Goal: Task Accomplishment & Management: Complete application form

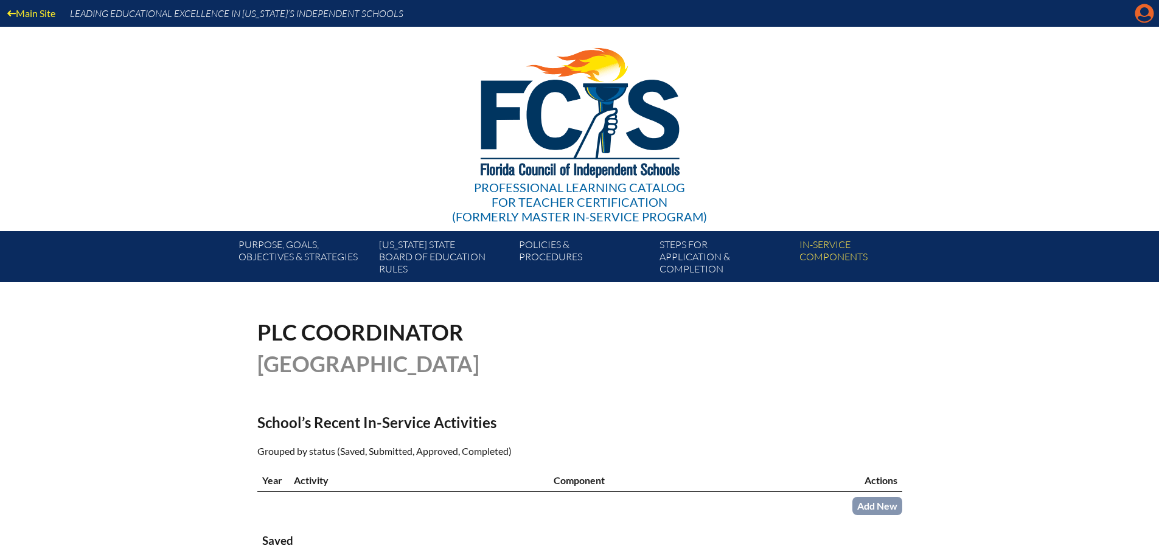
click at [1139, 18] on icon "Manage account" at bounding box center [1143, 13] width 19 height 19
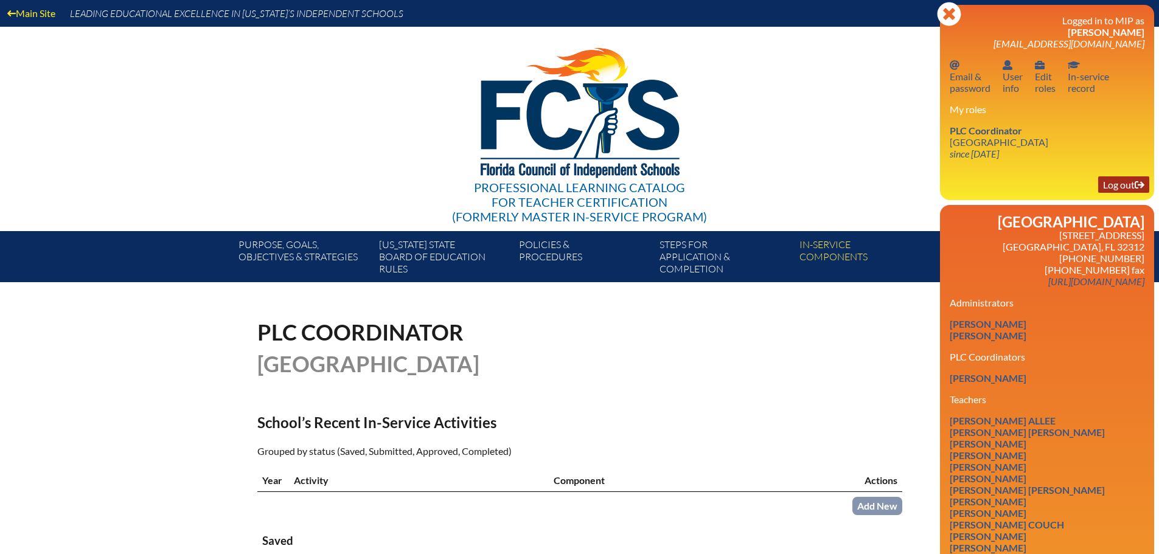
click at [1112, 187] on link "Log out Log out" at bounding box center [1123, 184] width 51 height 16
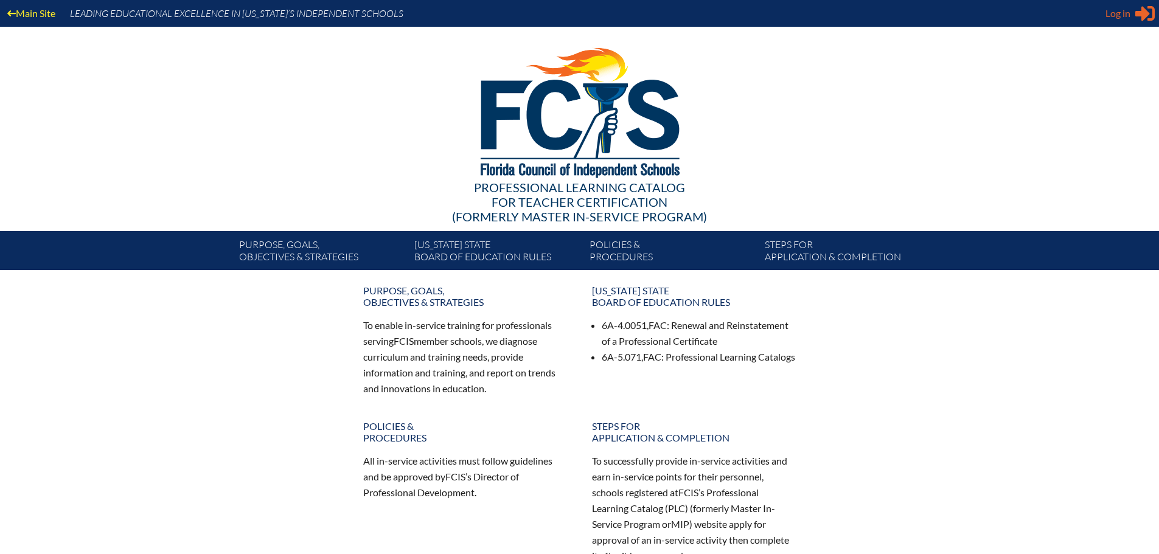
click at [1123, 14] on span "Log in" at bounding box center [1117, 13] width 25 height 15
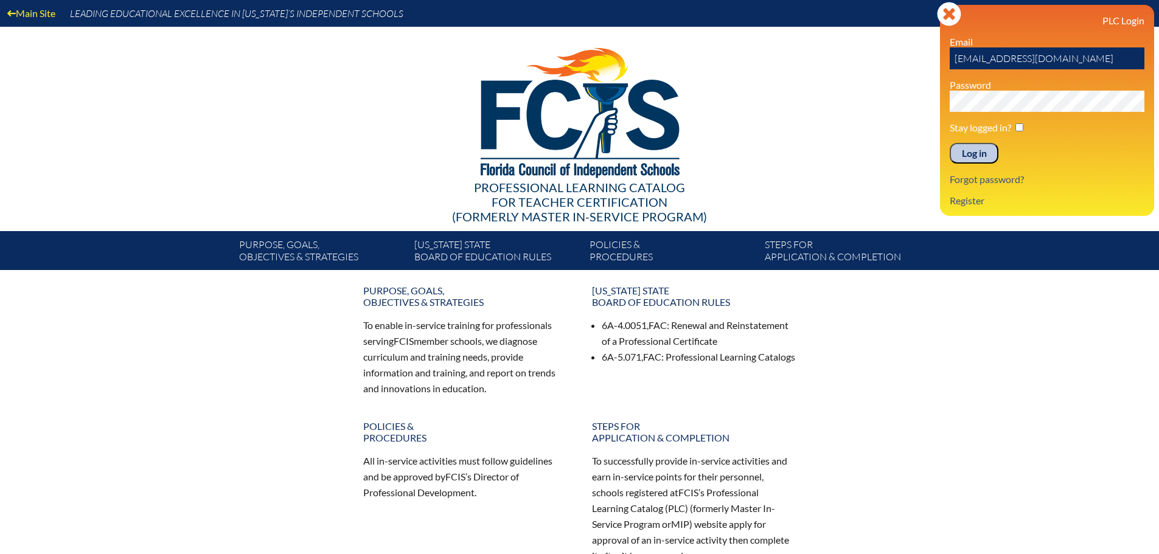
drag, startPoint x: 1052, startPoint y: 56, endPoint x: 873, endPoint y: 58, distance: 178.8
click at [873, 58] on div "Main Site Leading Educational Excellence in Florida’s Independent Schools Profe…" at bounding box center [579, 135] width 1159 height 270
type input "fcismember"
click at [974, 201] on link "Register" at bounding box center [967, 200] width 44 height 16
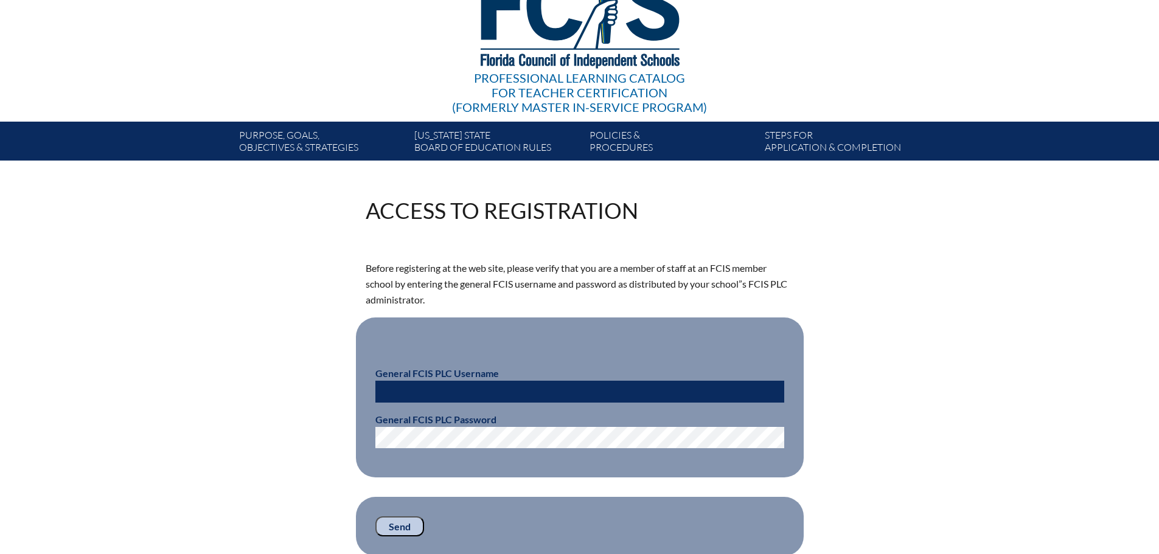
scroll to position [243, 0]
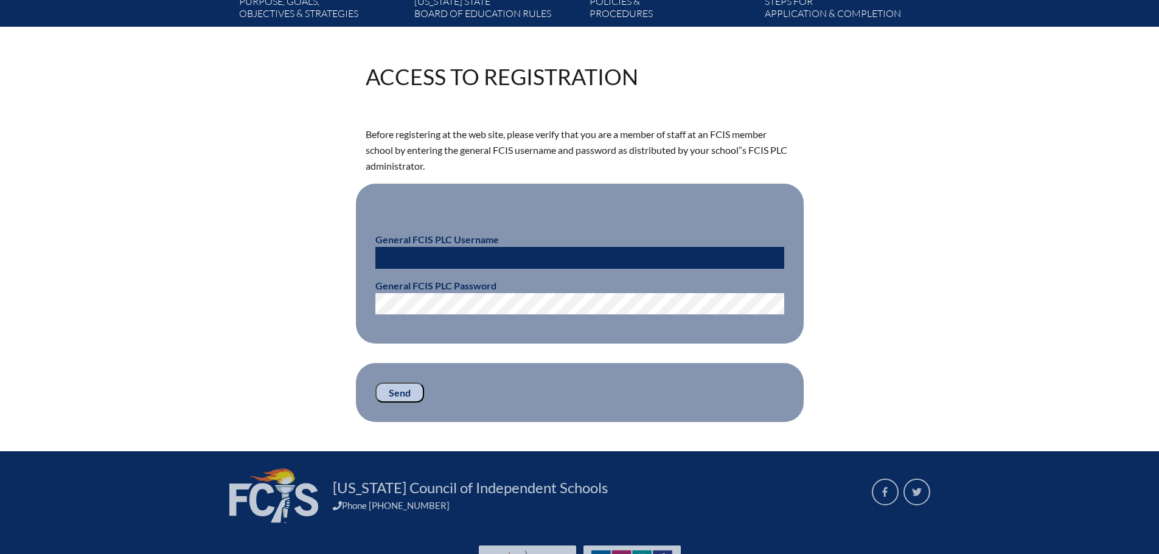
type input "lholland@maclay.org"
drag, startPoint x: 488, startPoint y: 257, endPoint x: 237, endPoint y: 243, distance: 251.6
click at [238, 243] on div "Access to Registration Before registering at the web site, please verify that y…" at bounding box center [580, 244] width 684 height 356
type input "fcismember"
click at [394, 395] on input "Send" at bounding box center [399, 393] width 49 height 21
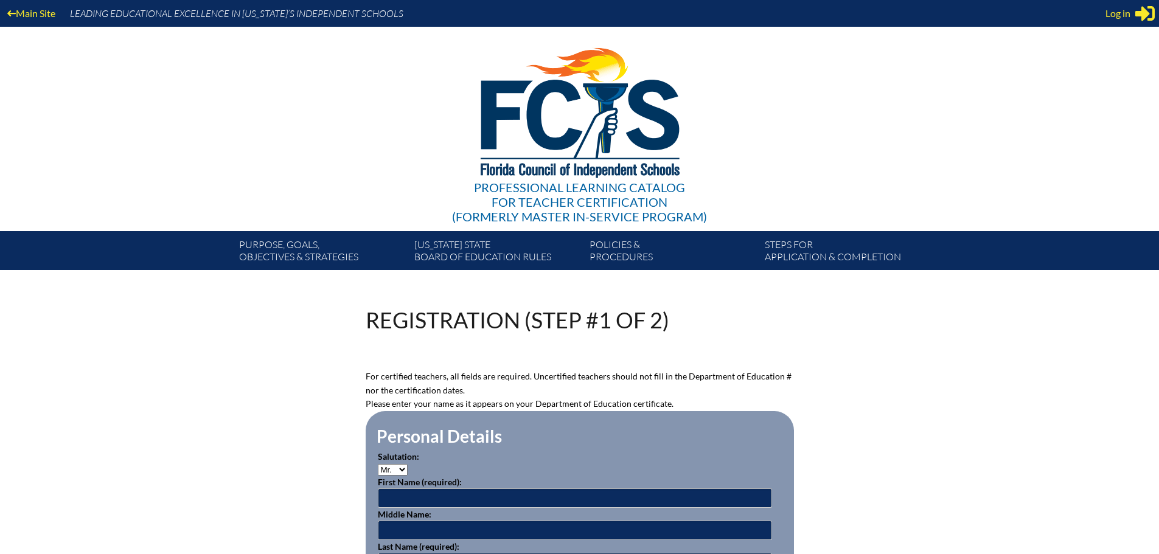
scroll to position [241, 0]
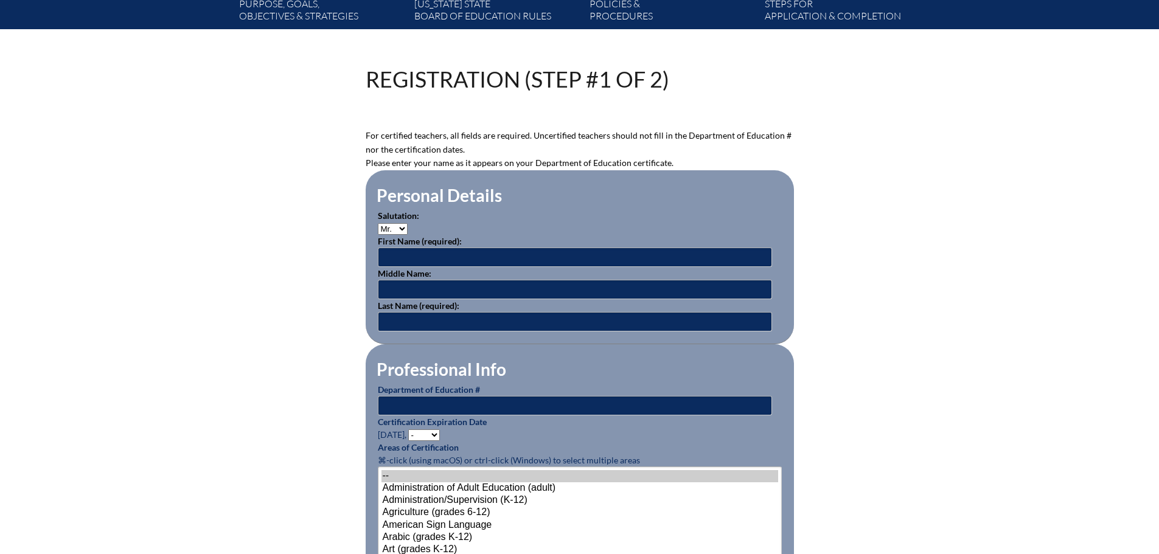
type input "[EMAIL_ADDRESS][DOMAIN_NAME]"
click at [396, 227] on select "Mr. Mrs. Ms. Dr. Rev." at bounding box center [393, 229] width 30 height 12
select select "Mrs."
click at [378, 223] on select "Mr. Mrs. Ms. Dr. Rev." at bounding box center [393, 229] width 30 height 12
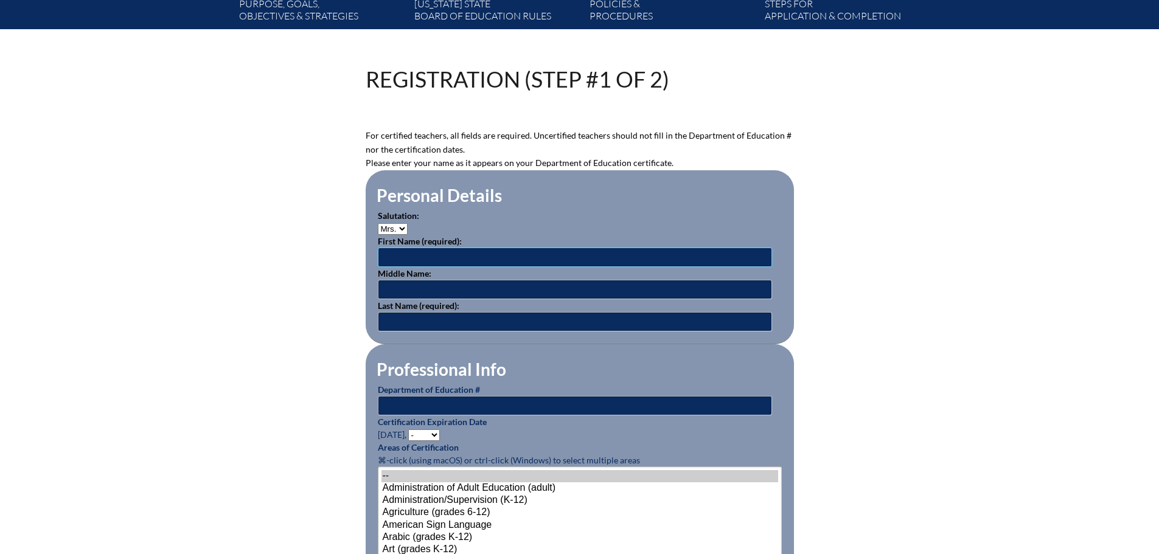
click at [414, 252] on input "text" at bounding box center [575, 257] width 394 height 19
type input "Meghan"
type input "Joy"
type input "Liner"
click at [555, 415] on p "Certification Expiration Date June 30, - 2031 2030 2029 2028 2027 2026 2025 202…" at bounding box center [580, 428] width 404 height 26
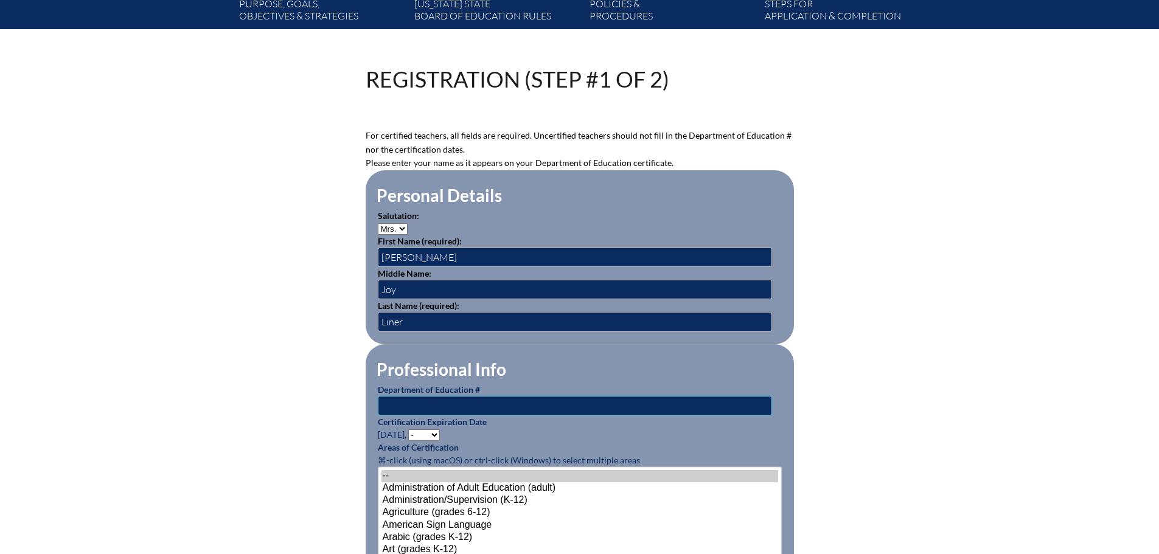
click at [555, 403] on input "text" at bounding box center [575, 405] width 394 height 19
type input "1310391"
click at [426, 432] on select "- 2031 2030 2029 2028 2027 2026 2025 2024 2023 2022 2021 2020 2019 2018 2017 20…" at bounding box center [424, 435] width 32 height 12
select select "2026"
click at [410, 429] on select "- 2031 2030 2029 2028 2027 2026 2025 2024 2023 2022 2021 2020 2019 2018 2017 20…" at bounding box center [424, 435] width 32 height 12
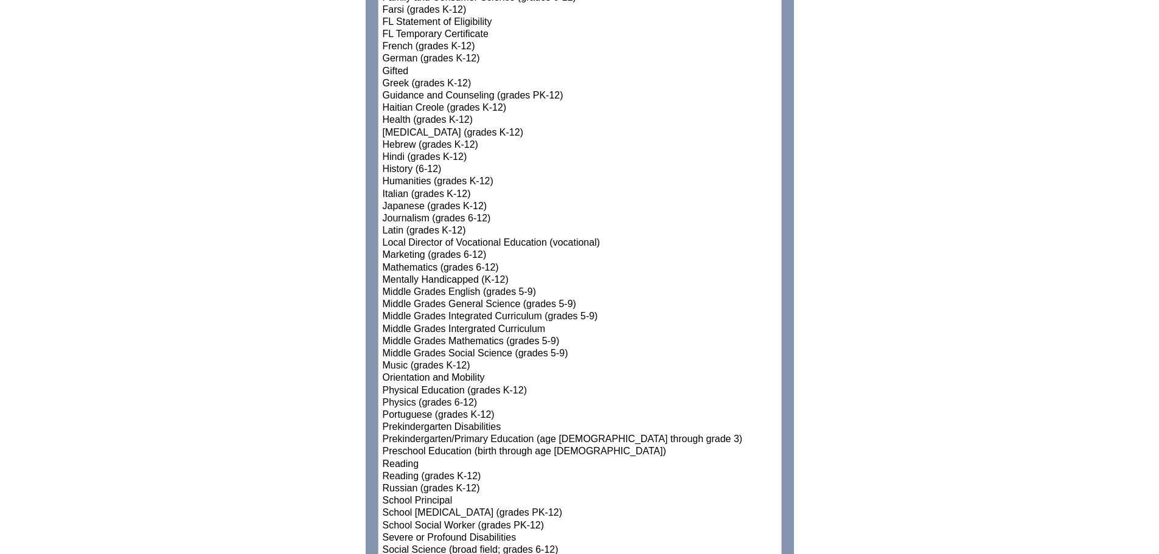
scroll to position [1092, 0]
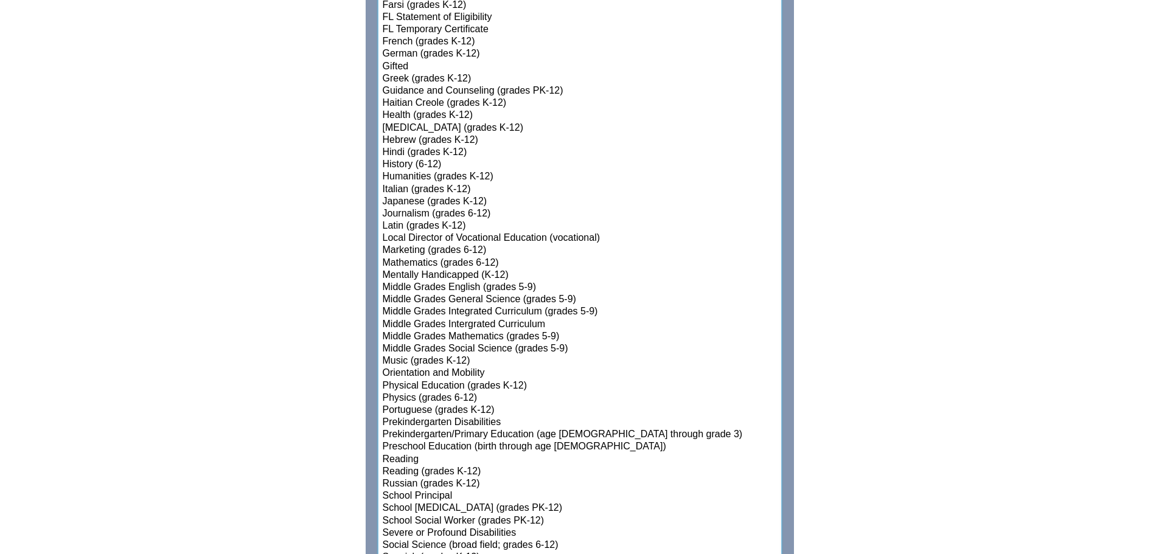
select select"]"] "15142"
click at [420, 259] on option "Mathematics (grades 6-12)" at bounding box center [579, 263] width 397 height 12
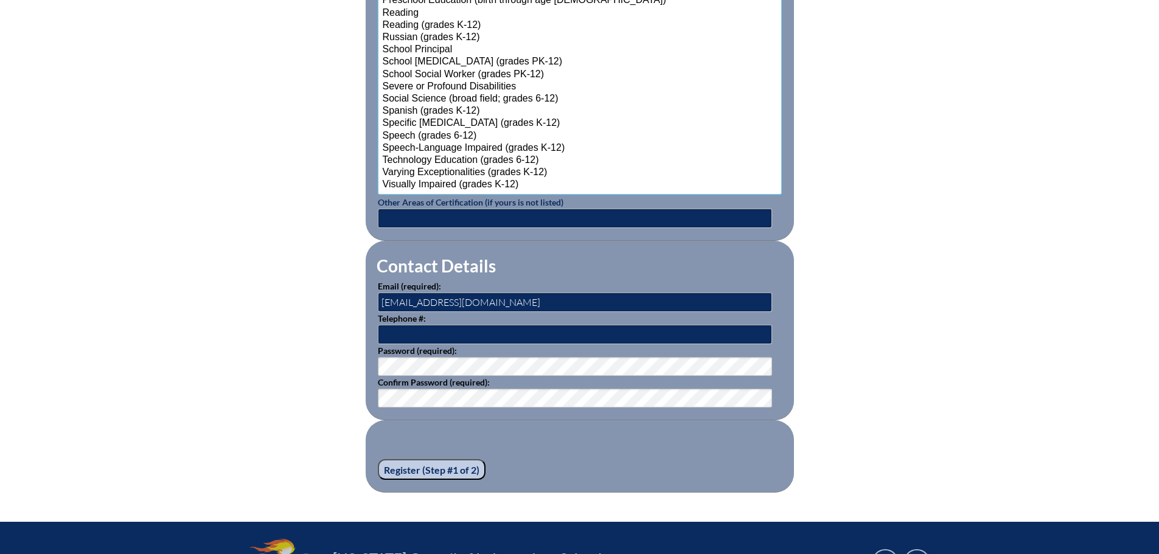
scroll to position [1579, 0]
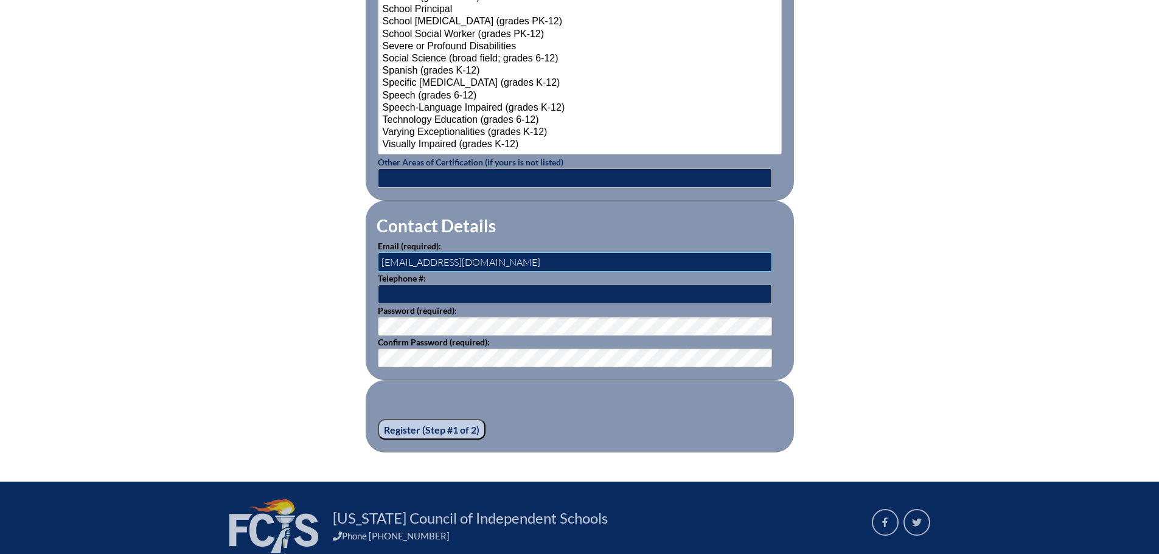
drag, startPoint x: 413, startPoint y: 251, endPoint x: 370, endPoint y: 256, distance: 43.5
click at [370, 256] on fieldset "Contact Details Email (required): lholland@maclay.org Telephone #: Password (re…" at bounding box center [580, 290] width 428 height 179
type input "[EMAIL_ADDRESS][DOMAIN_NAME]"
click at [408, 422] on input "Register (Step #1 of 2)" at bounding box center [432, 429] width 108 height 21
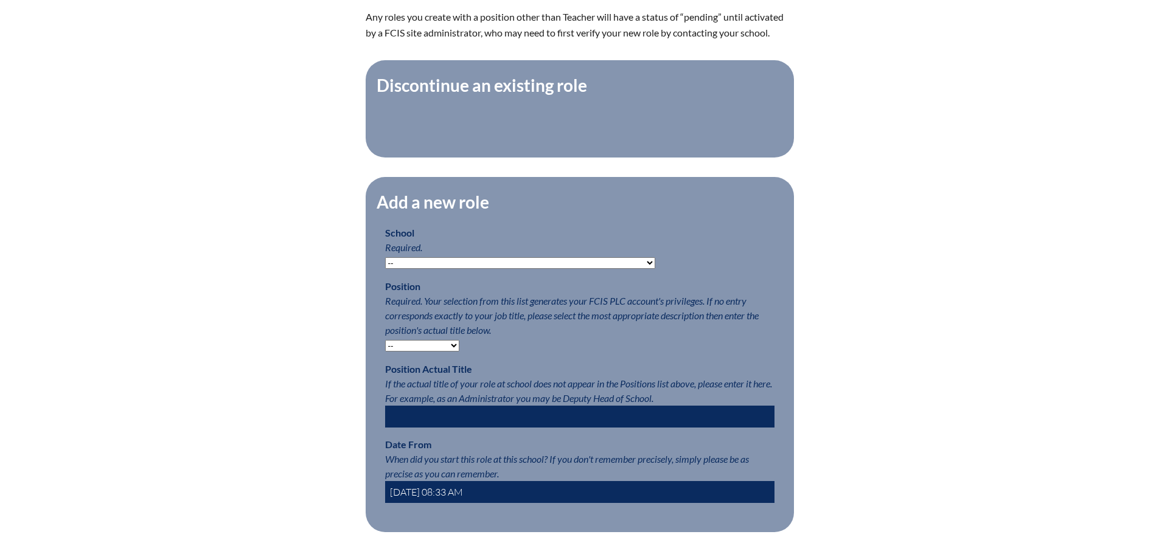
scroll to position [426, 0]
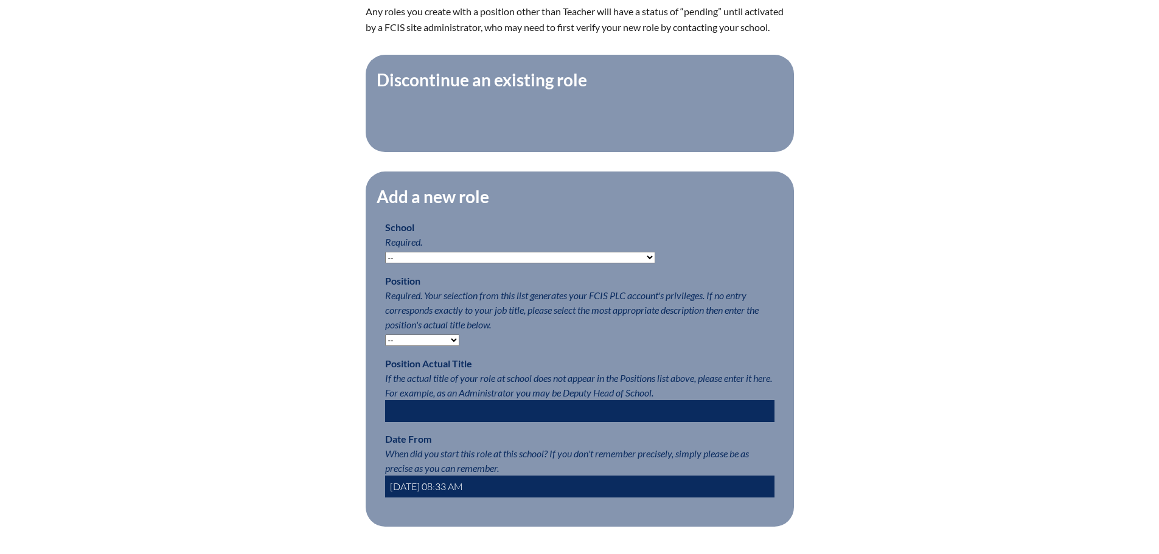
click at [546, 263] on select "-- [MEDICAL_DATA] Inspired Academy Academy at [GEOGRAPHIC_DATA] Academy at the …" at bounding box center [520, 258] width 270 height 12
select select "20305"
click at [385, 258] on select "-- Autism Inspired Academy Academy at Ocean Reef Academy at the Lakes Academy P…" at bounding box center [520, 258] width 270 height 12
click at [406, 346] on select "-- Teacher PLC Coordinator Head of School Administrator" at bounding box center [422, 341] width 74 height 12
select select "15563"
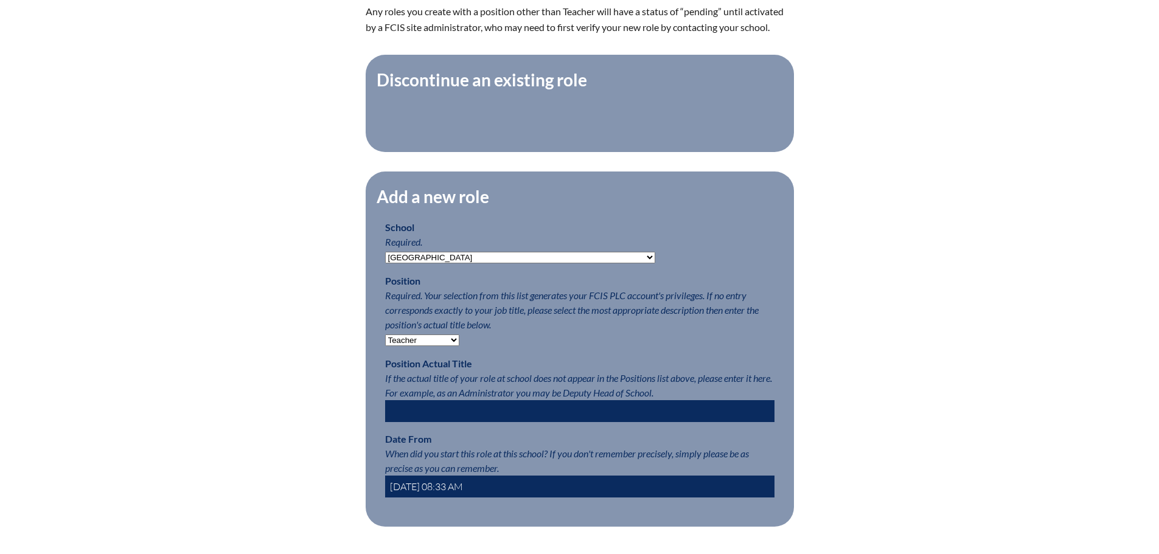
click at [385, 341] on select "-- Teacher PLC Coordinator Head of School Administrator" at bounding box center [422, 341] width 74 height 12
click at [427, 490] on input "2025-10-03 08:33 AM" at bounding box center [579, 487] width 389 height 22
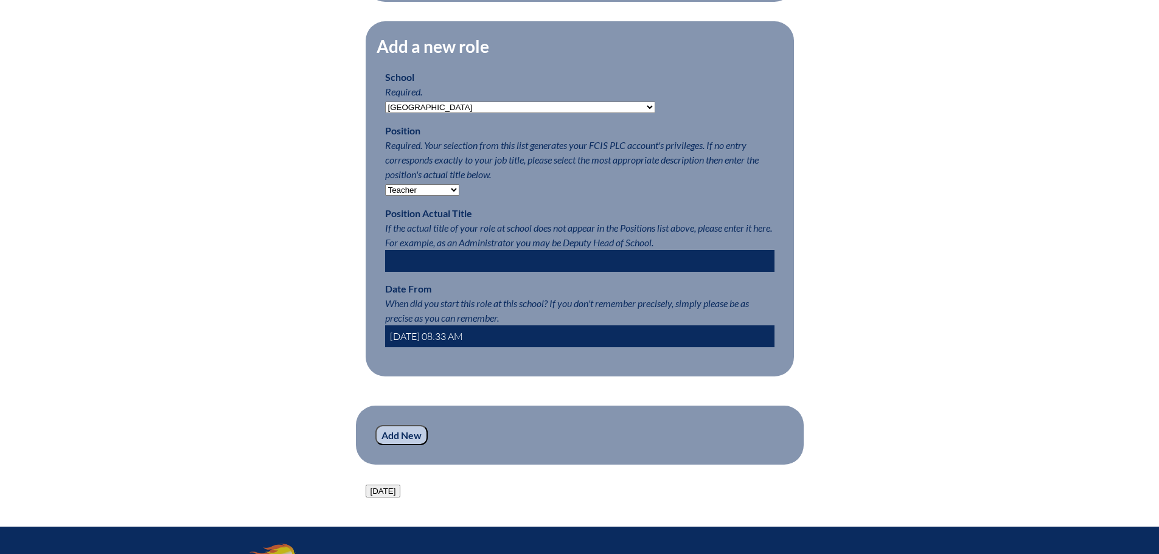
scroll to position [608, 0]
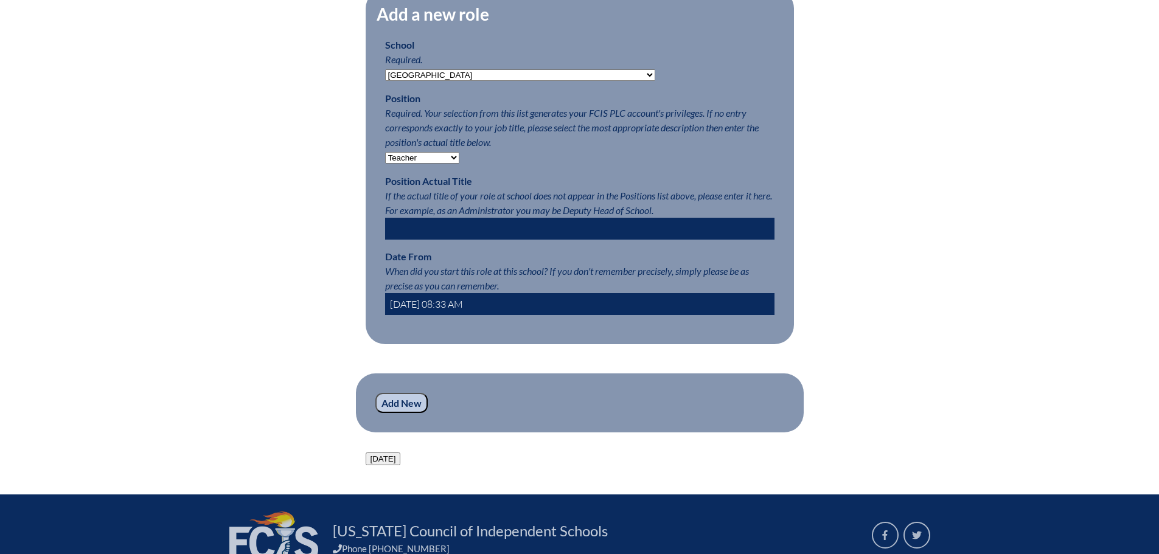
type input "2025-08-01 08:33 AM"
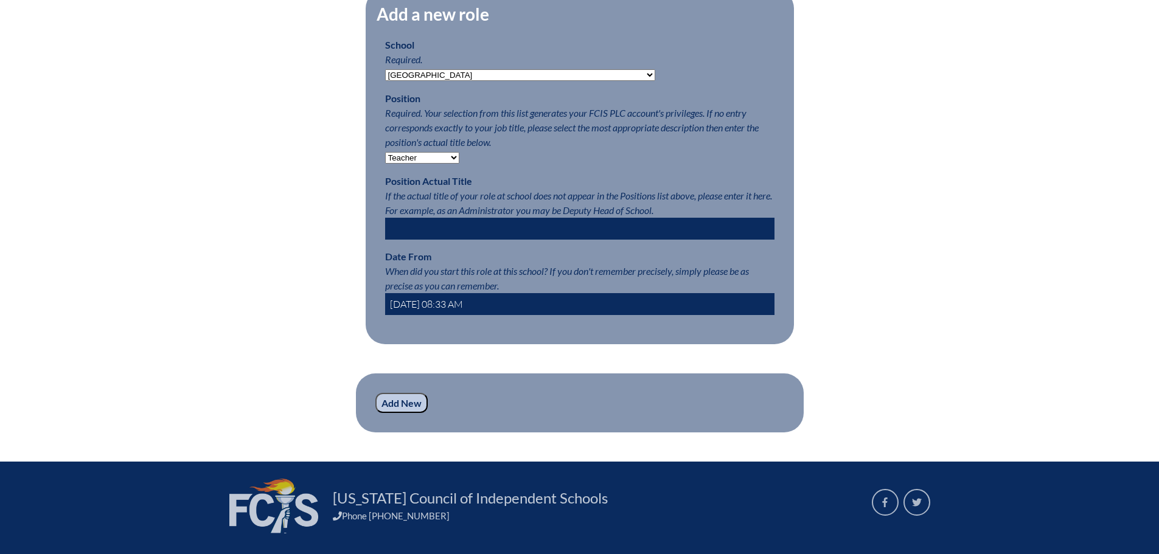
click at [411, 414] on input "Add New" at bounding box center [401, 403] width 52 height 21
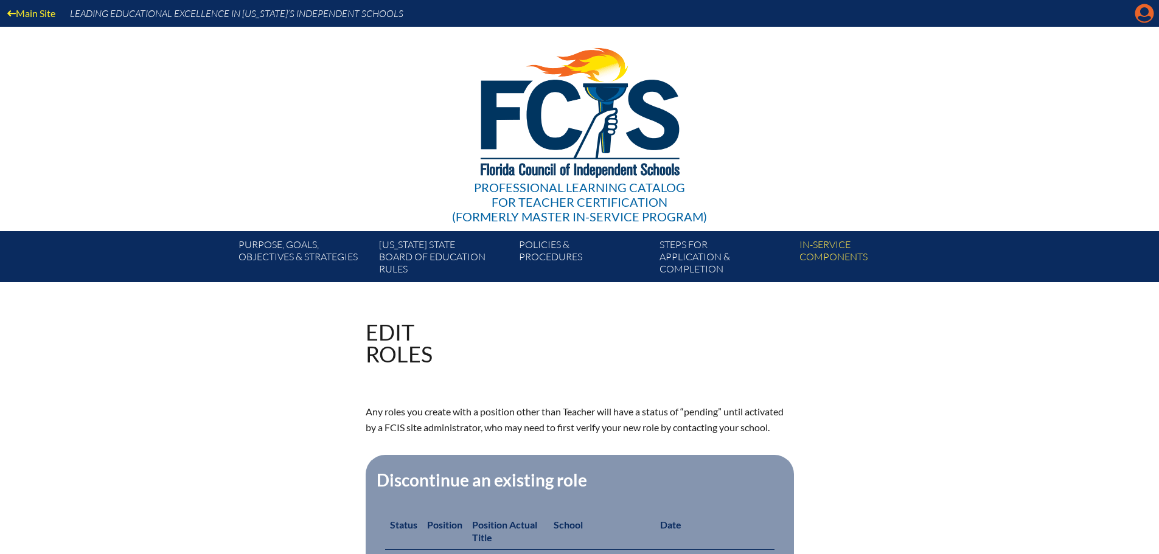
click at [1139, 11] on icon at bounding box center [1144, 13] width 19 height 19
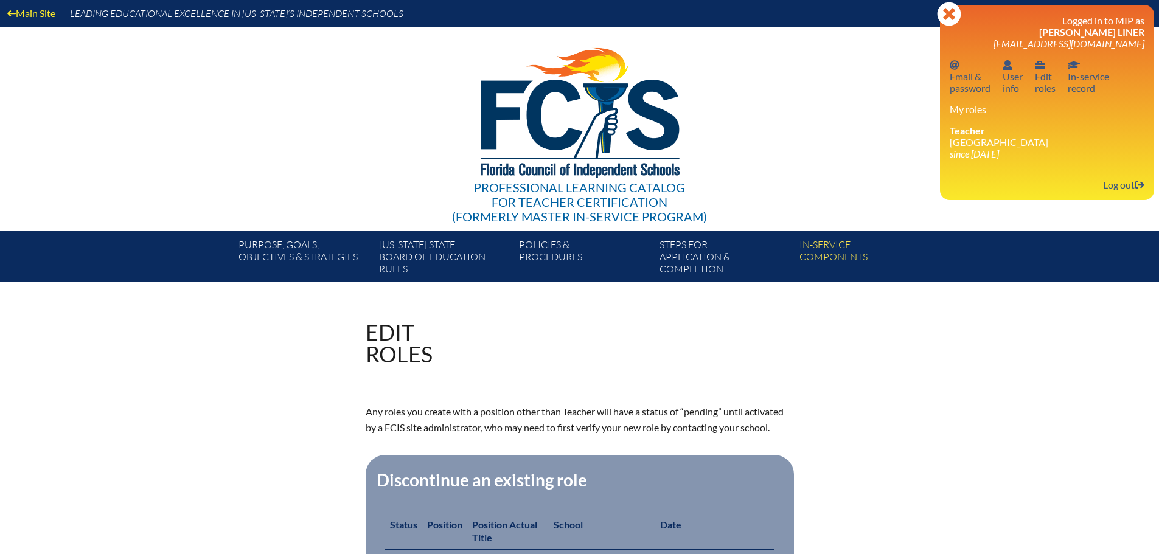
click at [826, 171] on div "Professional Learning Catalog for Teacher Certification (formerly Master In-ser…" at bounding box center [580, 129] width 740 height 204
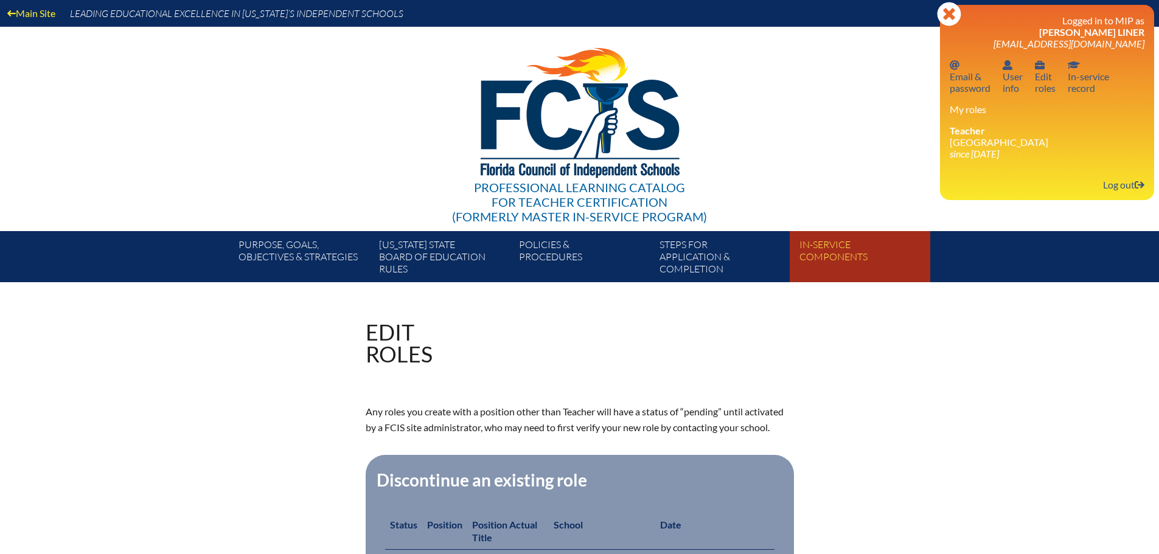
click at [836, 255] on link "In-service components" at bounding box center [864, 259] width 140 height 46
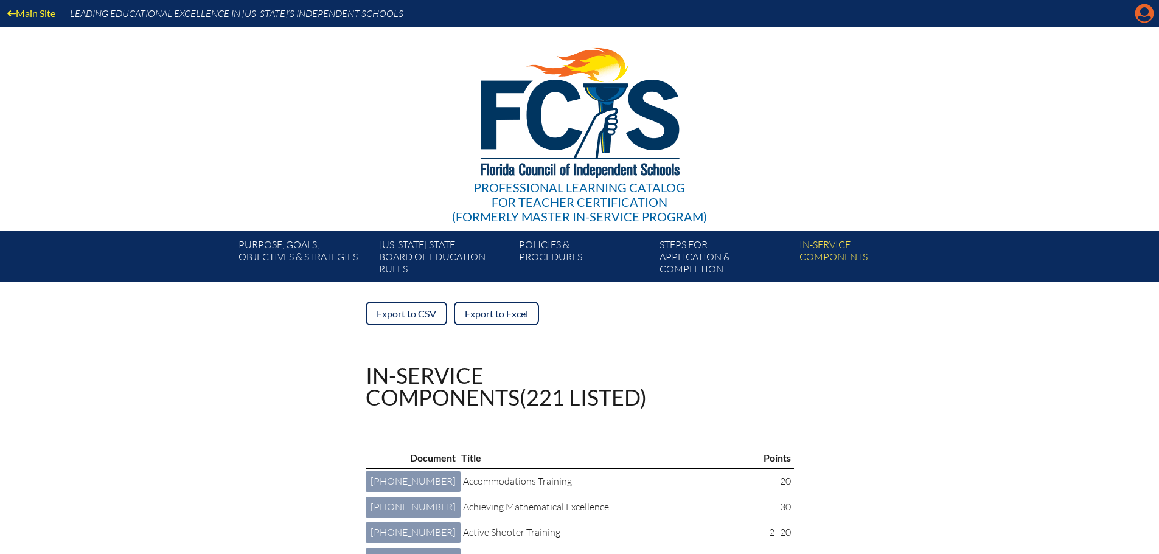
click at [1149, 14] on icon at bounding box center [1144, 13] width 19 height 19
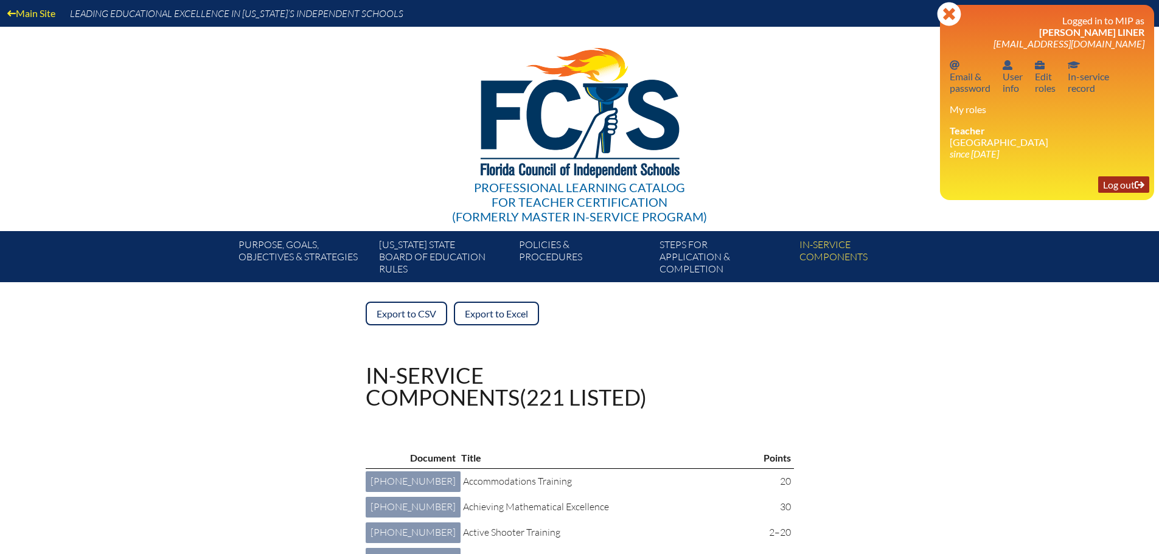
click at [1118, 182] on link "Log out Log out" at bounding box center [1123, 184] width 51 height 16
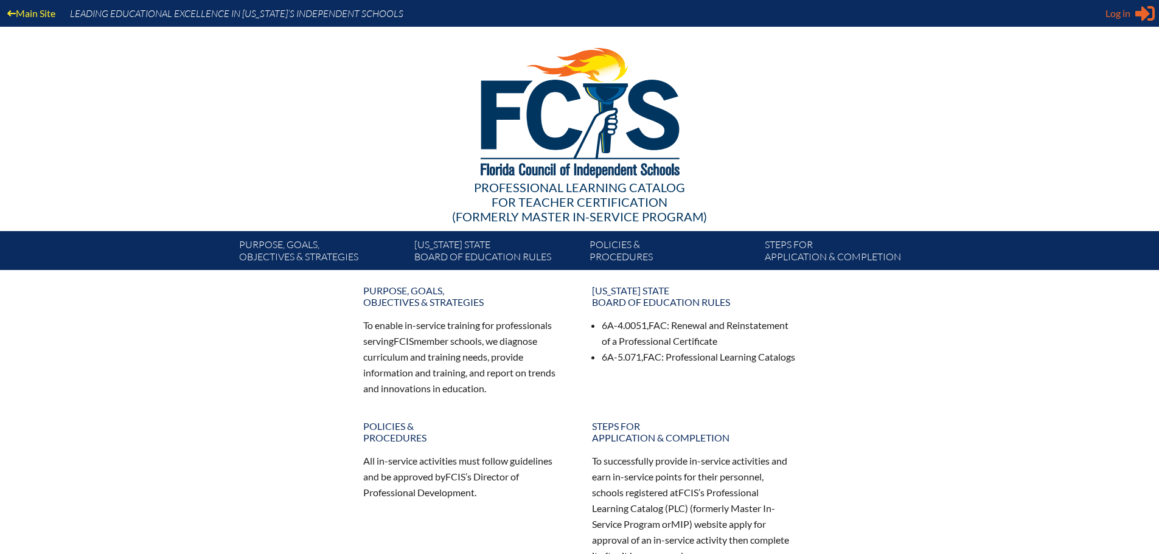
type input "[EMAIL_ADDRESS][DOMAIN_NAME]"
click at [1133, 15] on div "Log in Close Sign in or register" at bounding box center [1129, 13] width 49 height 19
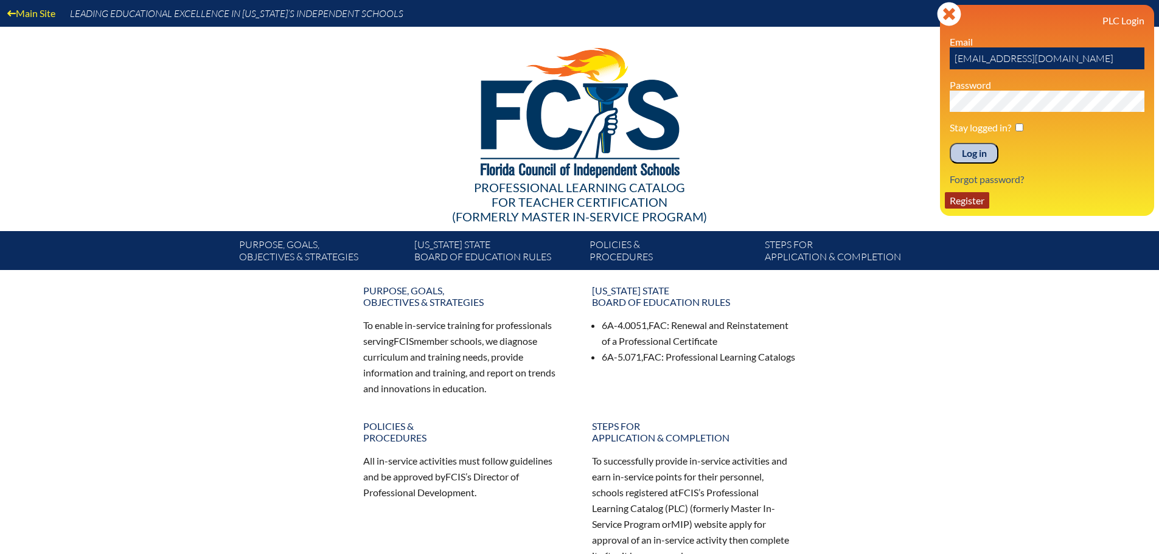
click at [975, 203] on link "Register" at bounding box center [967, 200] width 44 height 16
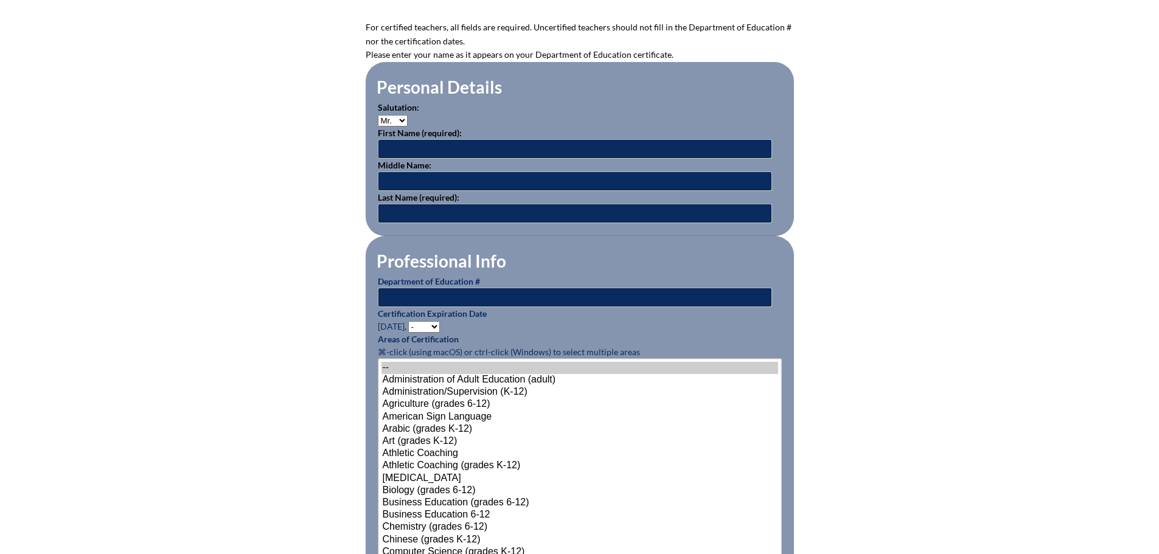
scroll to position [365, 0]
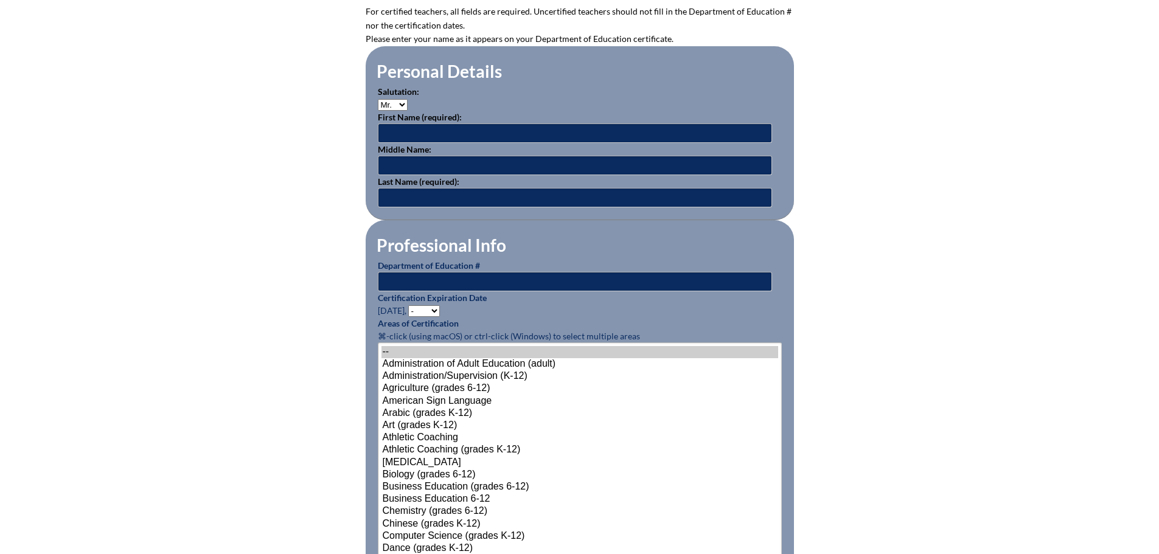
type input "[EMAIL_ADDRESS][DOMAIN_NAME]"
type input "lholland@maclay.org"
click at [399, 102] on select "Mr. Mrs. Ms. Dr. Rev." at bounding box center [393, 105] width 30 height 12
click at [378, 99] on select "Mr. Mrs. Ms. Dr. Rev." at bounding box center [393, 105] width 30 height 12
click at [399, 100] on select "Mr. Mrs. Ms. Dr. Rev." at bounding box center [393, 105] width 30 height 12
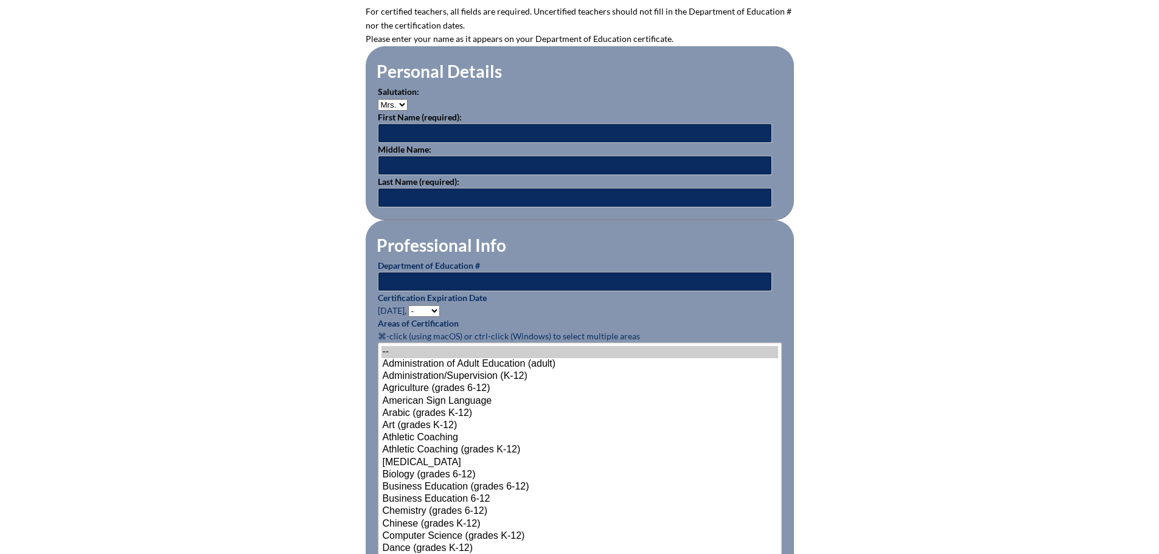
select select "Ms."
click at [378, 99] on select "Mr. Mrs. Ms. Dr. Rev." at bounding box center [393, 105] width 30 height 12
click at [404, 127] on input "text" at bounding box center [575, 132] width 394 height 19
type input "Dana"
type input "L"
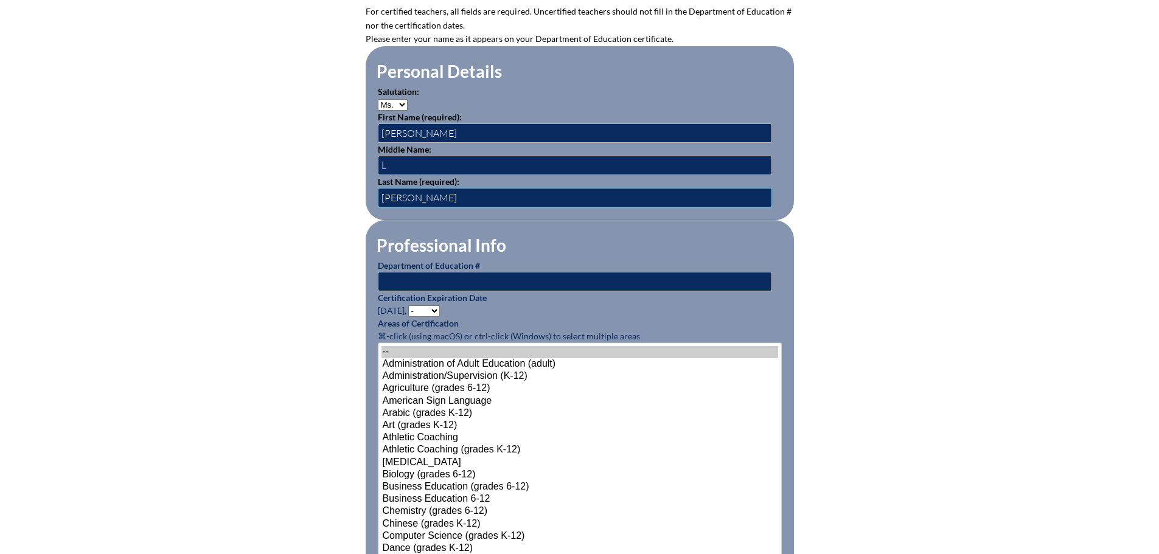
scroll to position [426, 0]
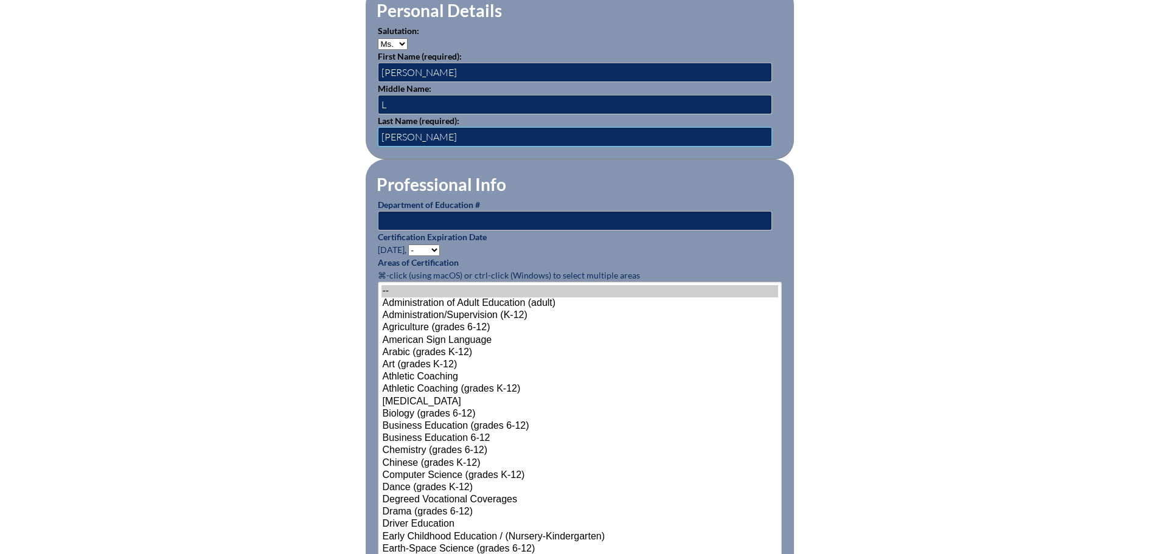
type input "Villalba"
drag, startPoint x: 501, startPoint y: 218, endPoint x: 509, endPoint y: 213, distance: 9.3
click at [501, 218] on input "text" at bounding box center [575, 220] width 394 height 19
type input "1000931"
click at [425, 249] on select "- 2031 2030 2029 2028 2027 2026 2025 2024 2023 2022 2021 2020 2019 2018 2017 20…" at bounding box center [424, 251] width 32 height 12
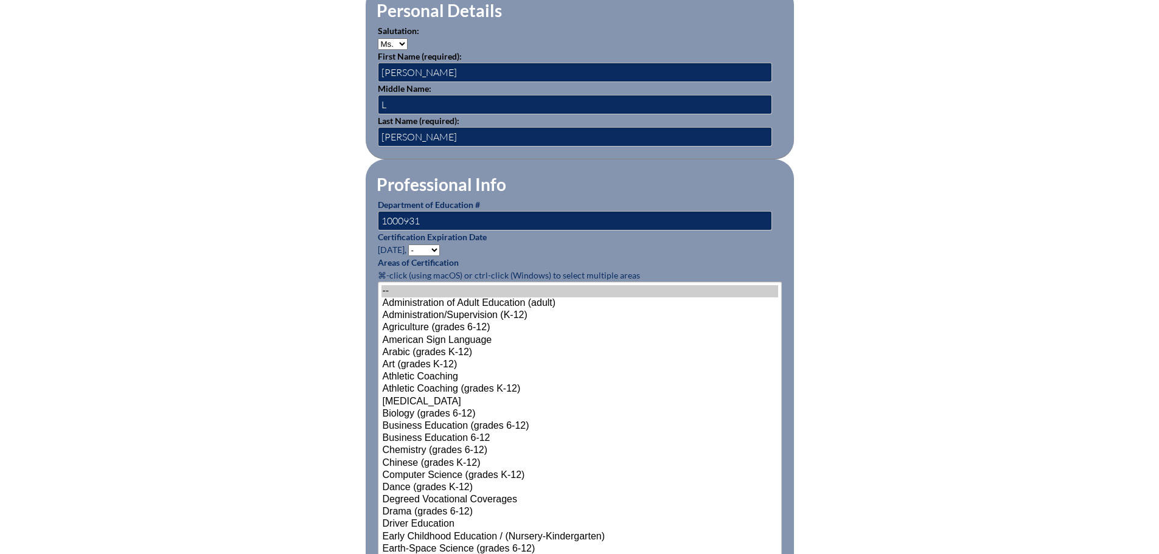
select select "2028"
click at [410, 245] on select "- 2031 2030 2029 2028 2027 2026 2025 2024 2023 2022 2021 2020 2019 2018 2017 20…" at bounding box center [424, 251] width 32 height 12
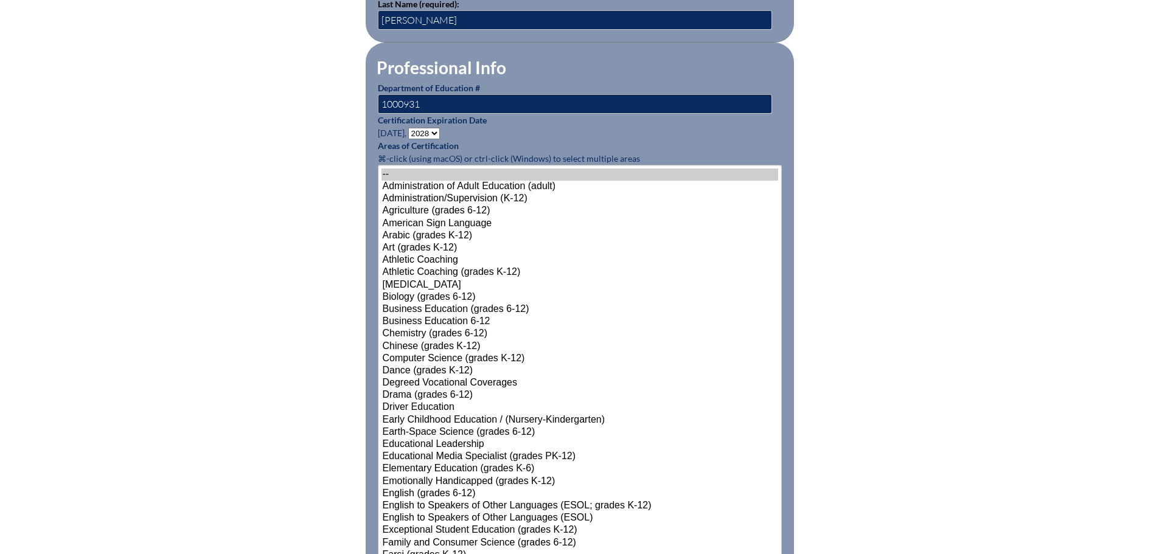
scroll to position [608, 0]
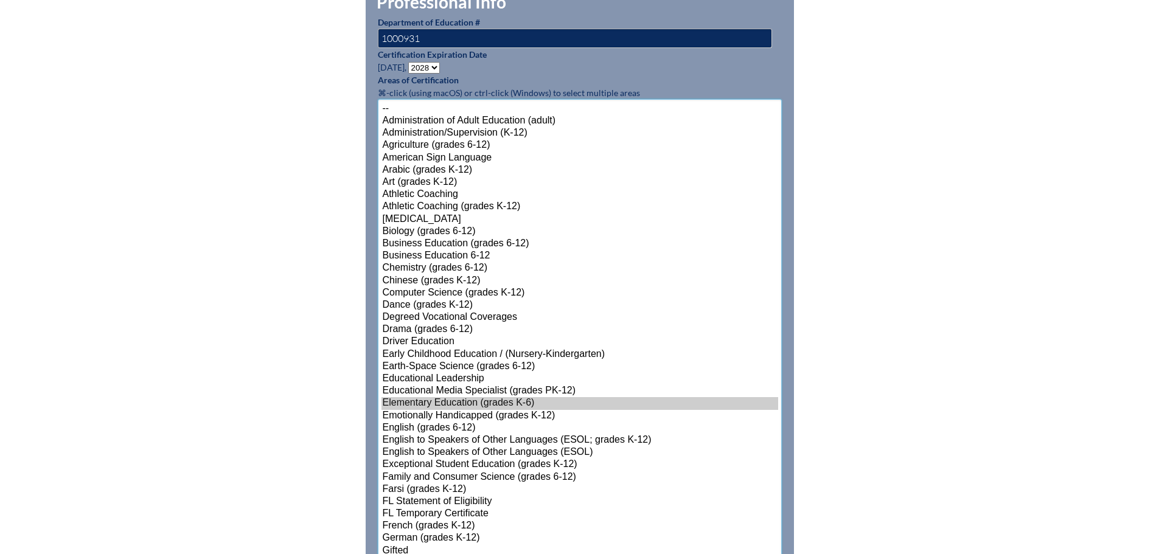
scroll to position [704, 0]
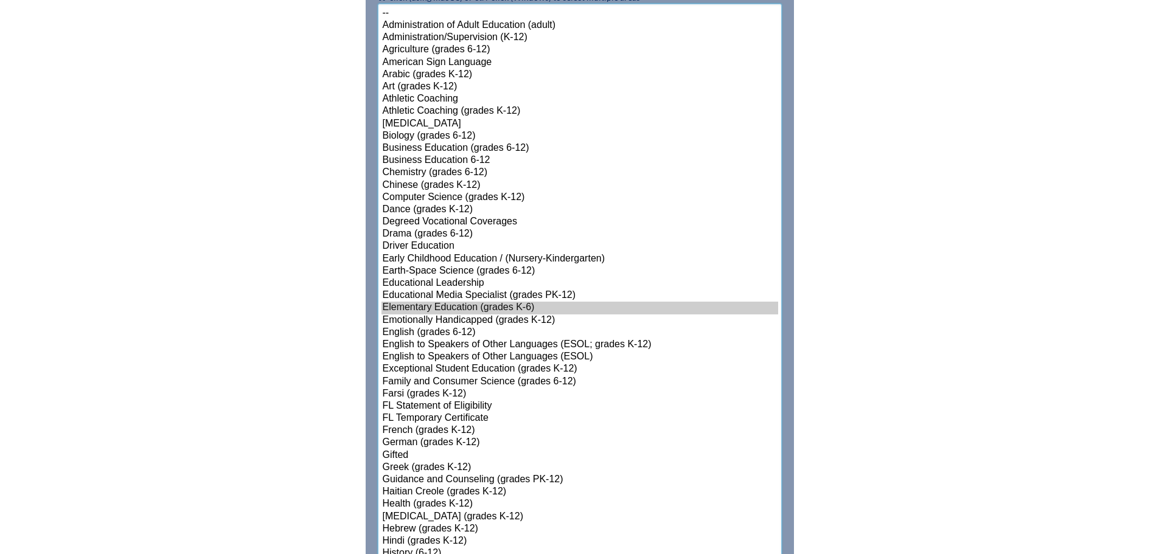
click at [490, 353] on option "English to Speakers of Other Languages (ESOL)" at bounding box center [579, 357] width 397 height 12
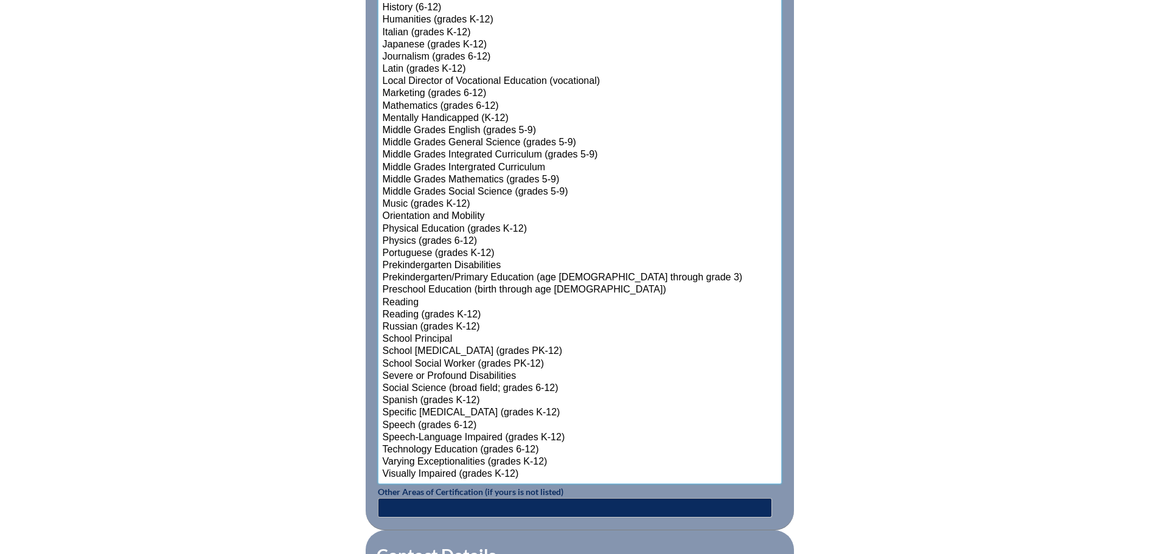
scroll to position [1213, 0]
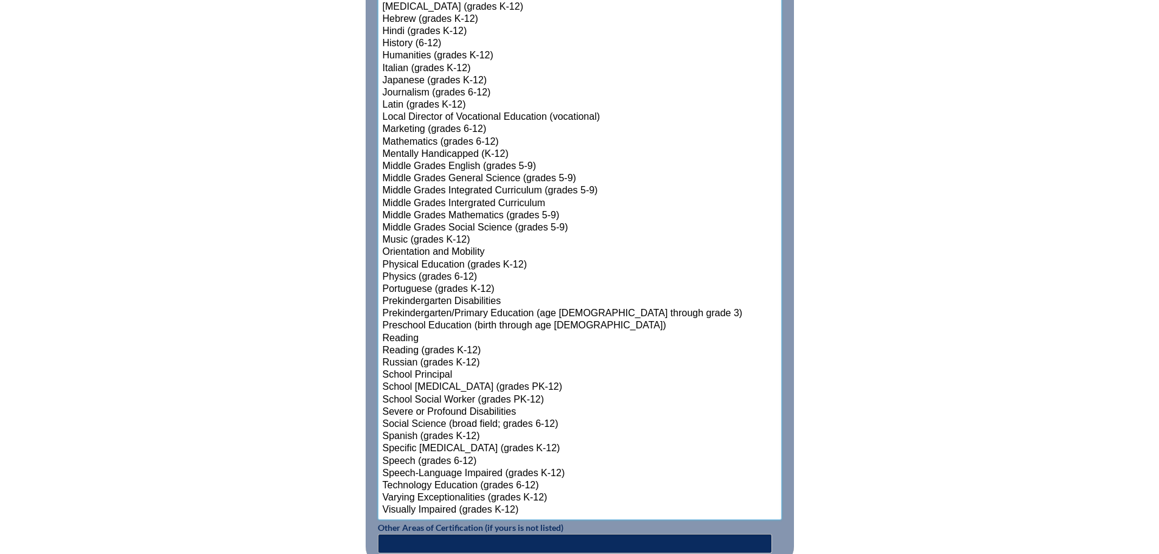
select select"]"] "15131"
click at [414, 333] on option "Reading" at bounding box center [579, 339] width 397 height 12
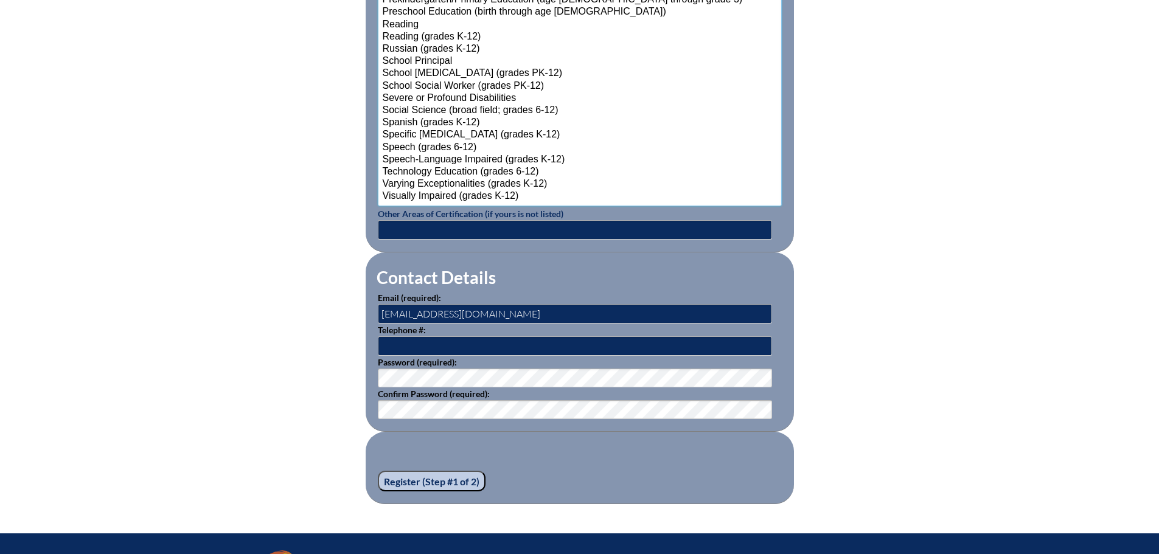
scroll to position [1581, 0]
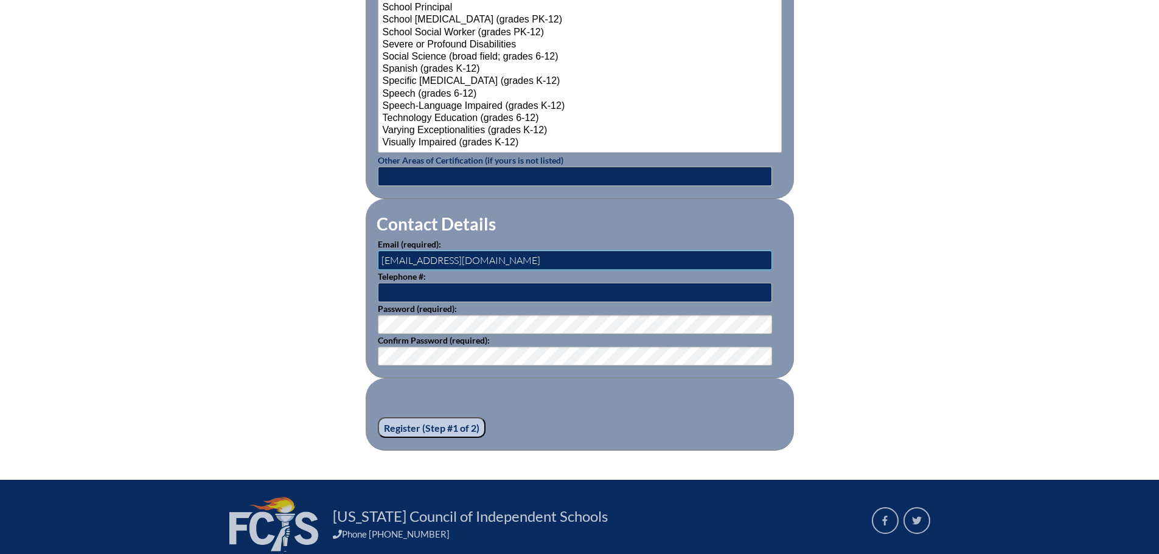
drag, startPoint x: 413, startPoint y: 256, endPoint x: 364, endPoint y: 268, distance: 50.7
type input "danavillalba@maclay.org"
click at [395, 426] on input "Register (Step #1 of 2)" at bounding box center [432, 427] width 108 height 21
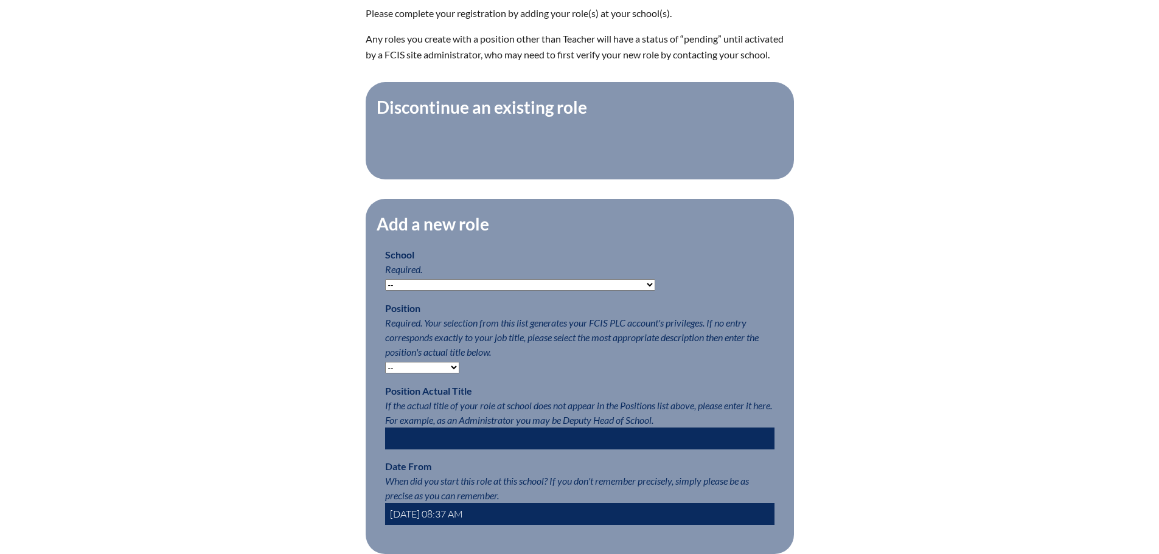
scroll to position [426, 0]
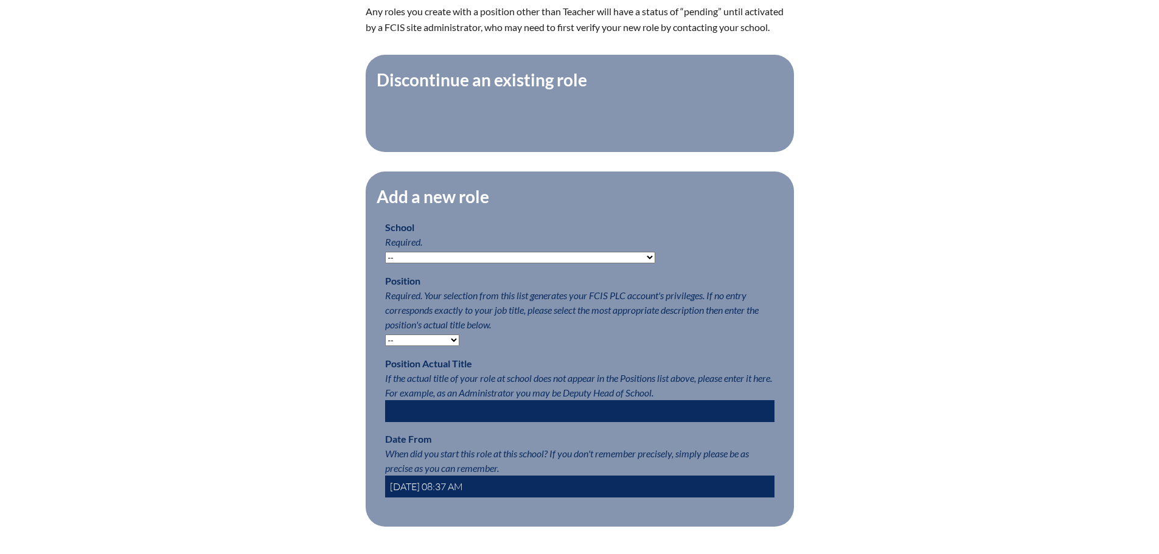
click at [496, 263] on select "-- Autism Inspired Academy Academy at Ocean Reef Academy at the Lakes Academy P…" at bounding box center [520, 258] width 270 height 12
select select "20305"
click at [385, 258] on select "-- Autism Inspired Academy Academy at Ocean Reef Academy at the Lakes Academy P…" at bounding box center [520, 258] width 270 height 12
click at [442, 346] on select "-- Teacher PLC Coordinator Head of School Administrator" at bounding box center [422, 341] width 74 height 12
select select "15563"
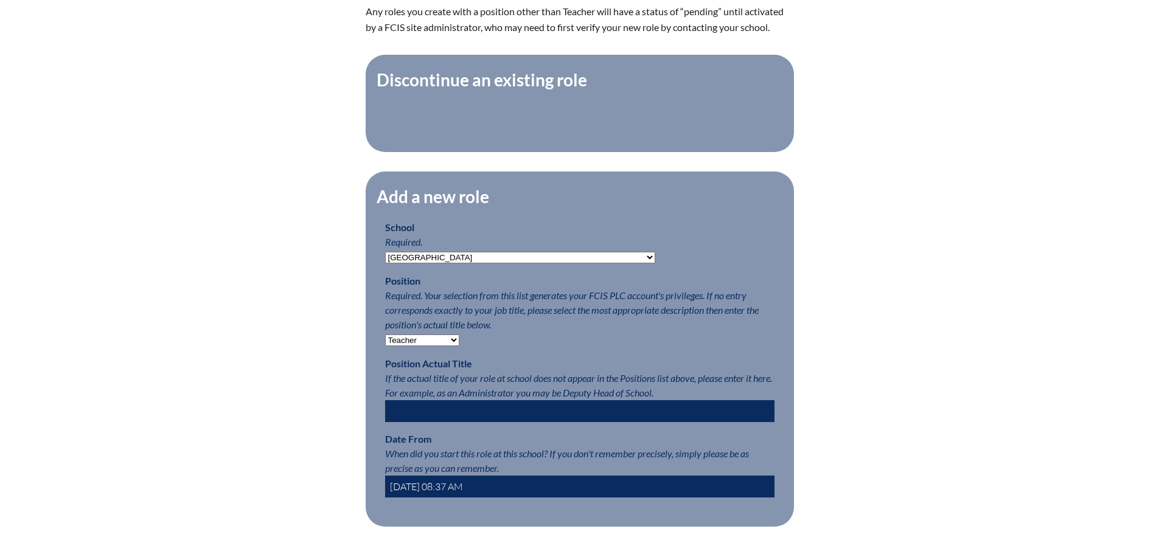
click at [385, 341] on select "-- Teacher PLC Coordinator Head of School Administrator" at bounding box center [422, 341] width 74 height 12
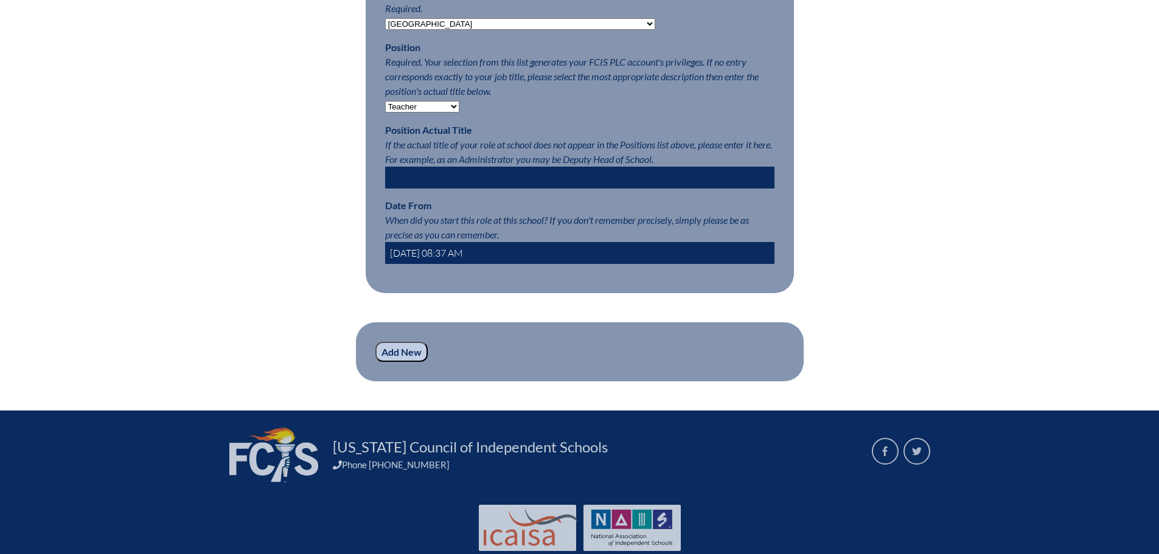
scroll to position [669, 0]
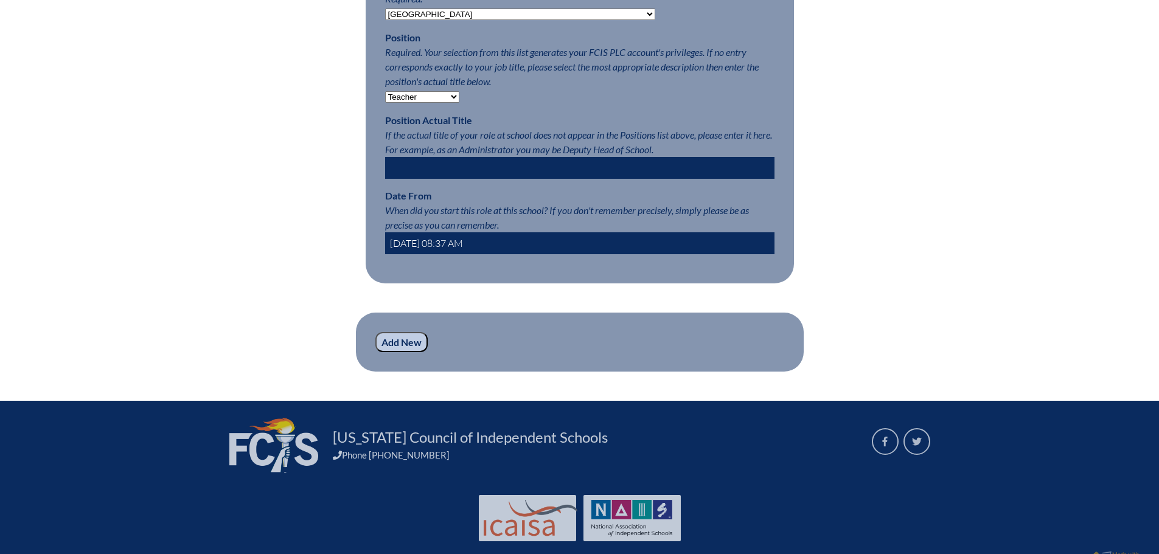
click at [426, 250] on input "2025-10-03 08:37 AM" at bounding box center [579, 243] width 389 height 22
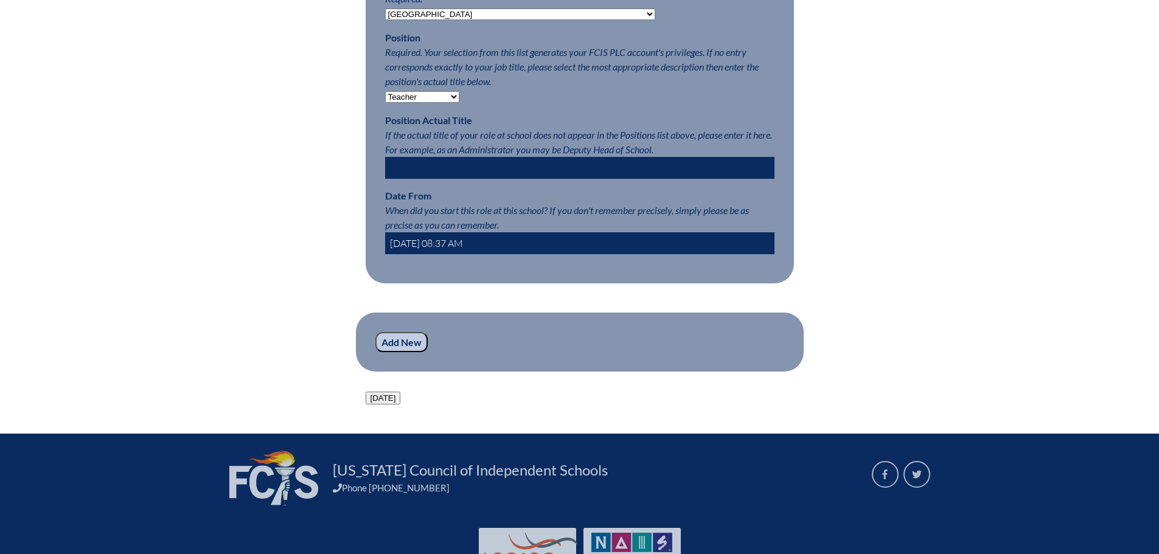
click at [440, 251] on input "2025-08-03 08:37 AM" at bounding box center [579, 243] width 389 height 22
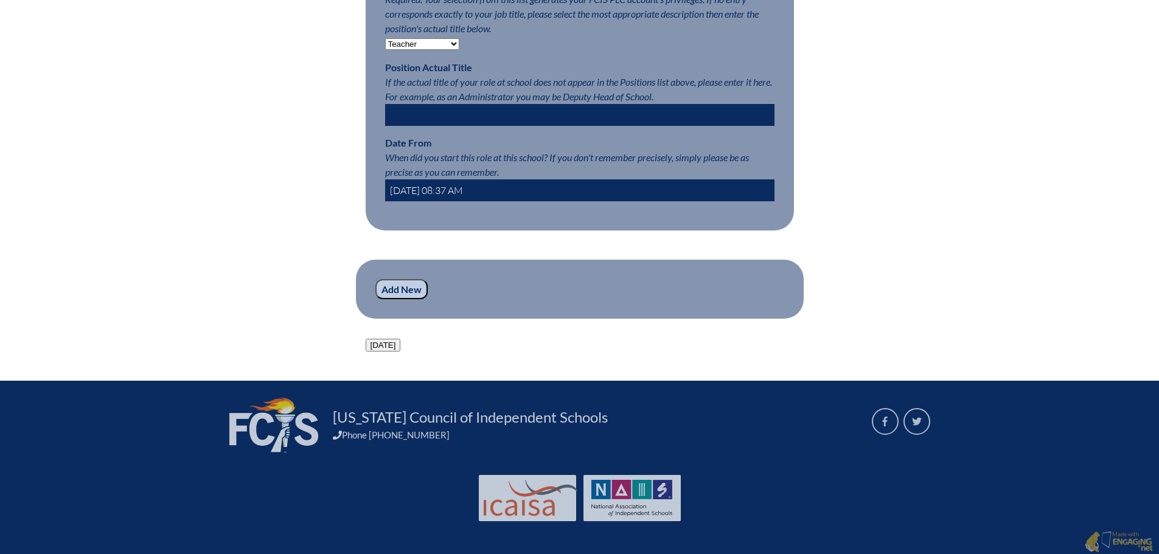
scroll to position [730, 0]
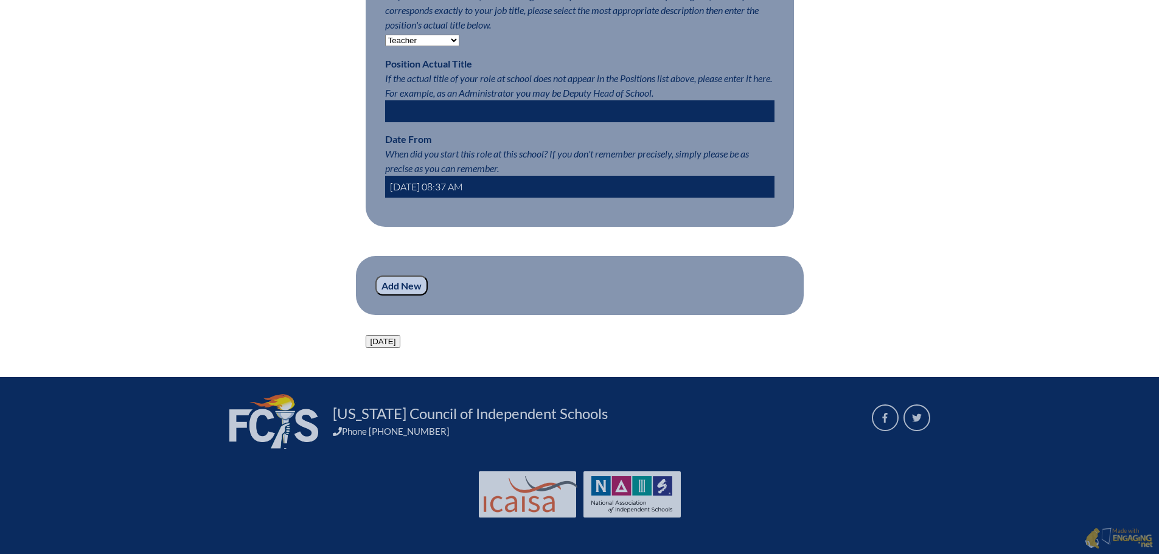
type input "2025-08-01 08:37 AM"
click at [391, 296] on fieldset "Add New" at bounding box center [580, 286] width 448 height 60
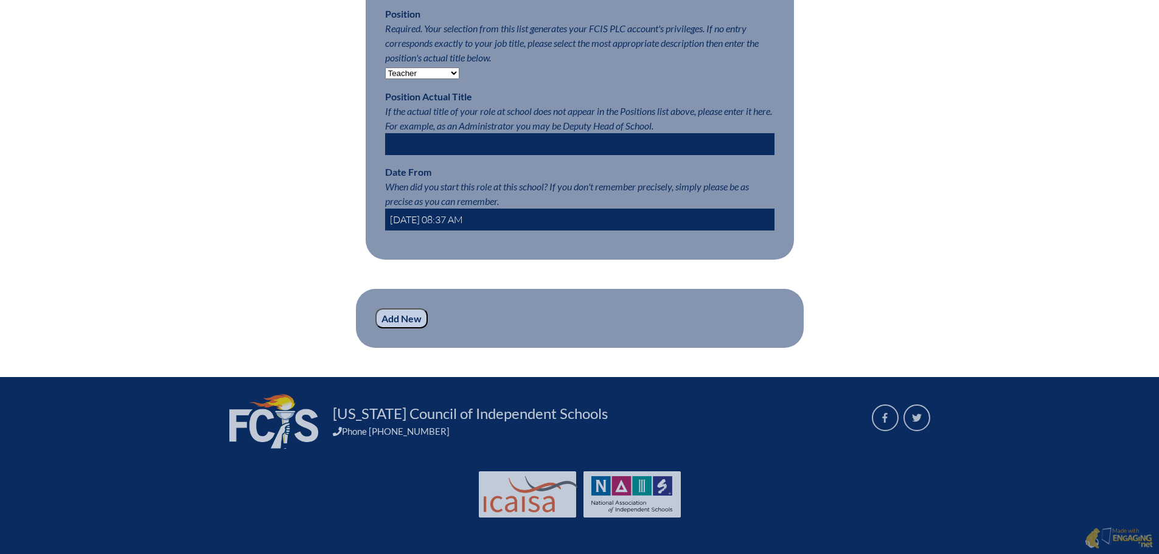
click at [406, 322] on input "Add New" at bounding box center [401, 318] width 52 height 21
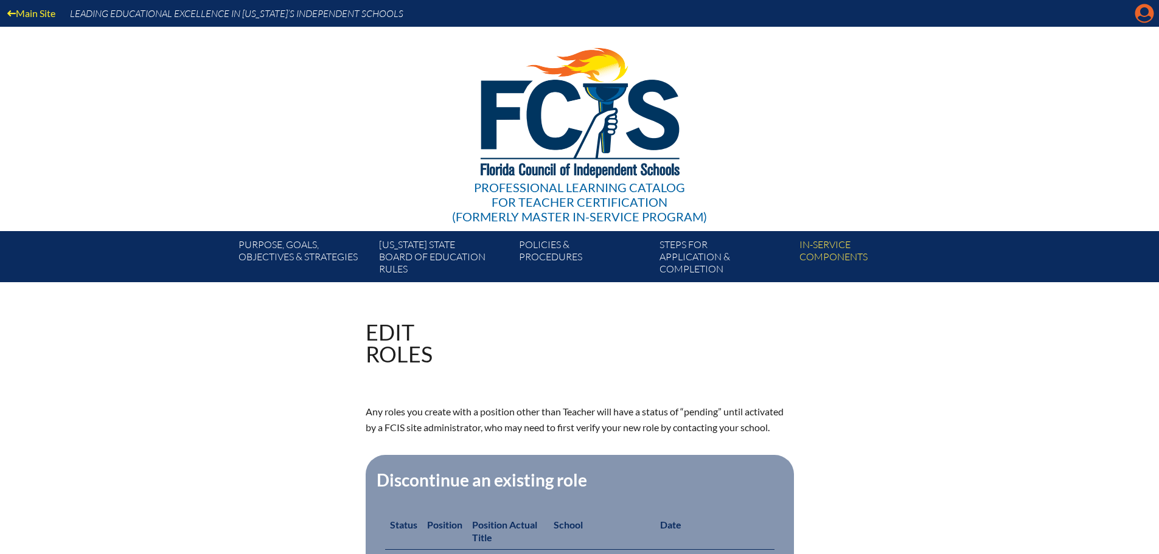
click at [1145, 18] on icon "Manage account" at bounding box center [1143, 13] width 19 height 19
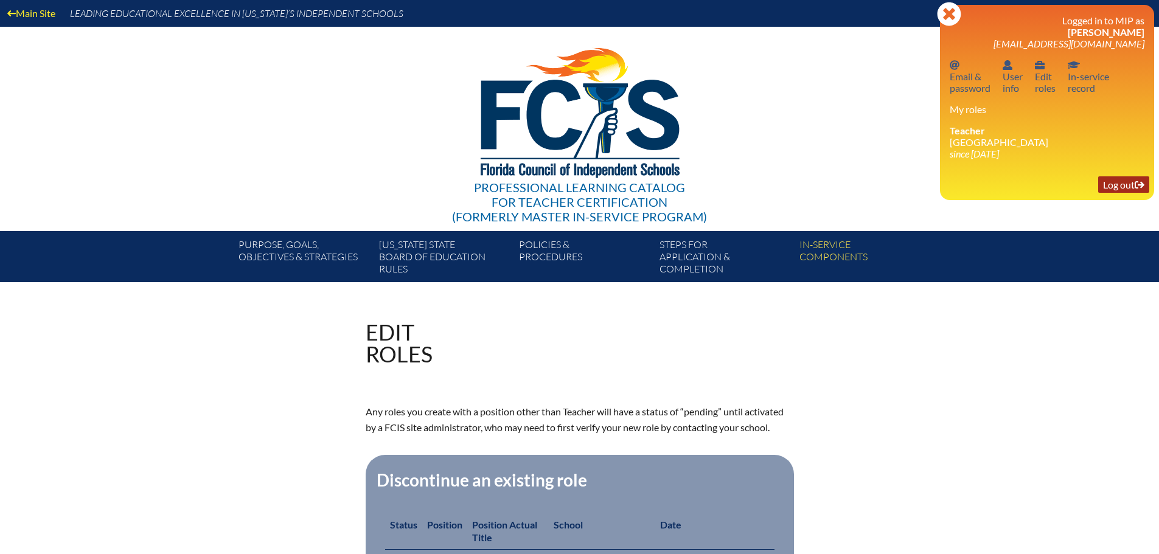
click at [1119, 178] on link "Log out Log out" at bounding box center [1123, 184] width 51 height 16
